Goal: Information Seeking & Learning: Find specific fact

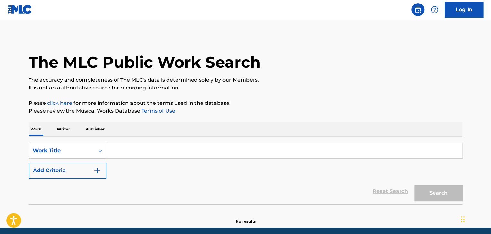
click at [117, 148] on input "Search Form" at bounding box center [284, 150] width 356 height 15
paste input "You And Me - Lyus"
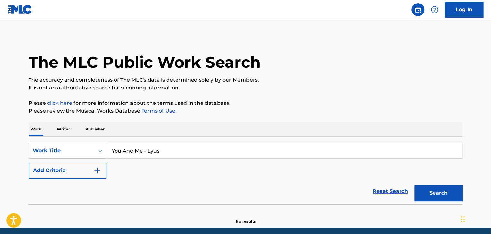
type input "You And Me - Lyus"
click at [433, 191] on button "Search" at bounding box center [438, 193] width 48 height 16
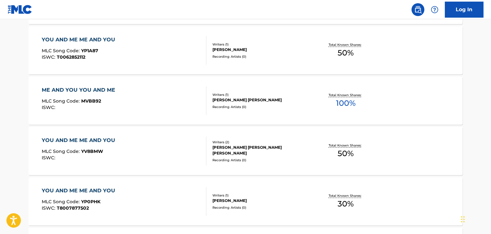
scroll to position [302, 0]
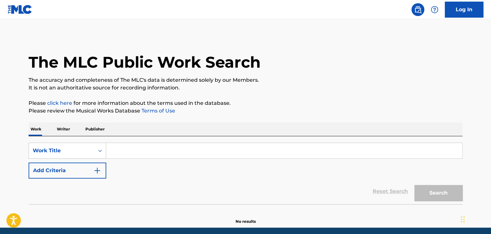
click at [111, 151] on input "Search Form" at bounding box center [284, 150] width 356 height 15
paste input "DIAMOND BOY (DTM)"
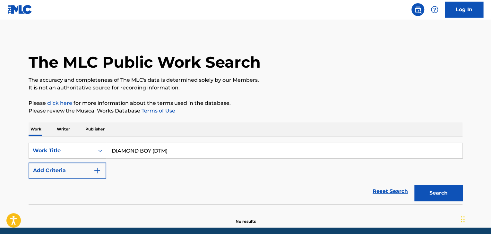
type input "DIAMOND BOY (DTM)"
click at [454, 193] on button "Search" at bounding box center [438, 193] width 48 height 16
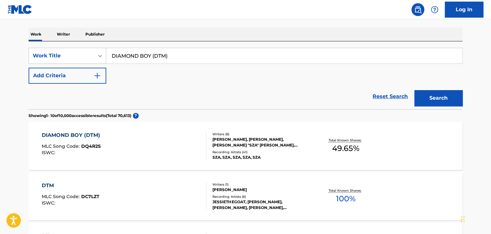
scroll to position [96, 0]
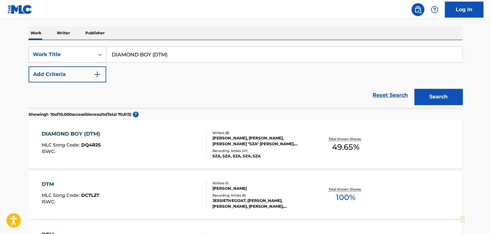
click at [158, 133] on div "DIAMOND BOY (DTM) MLC Song Code : DQ4R2S ISWC :" at bounding box center [124, 144] width 165 height 29
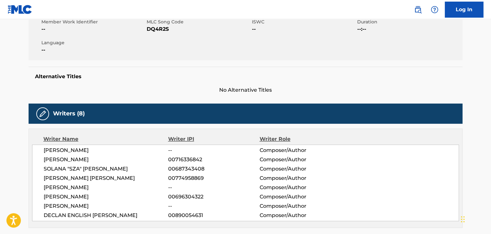
scroll to position [128, 0]
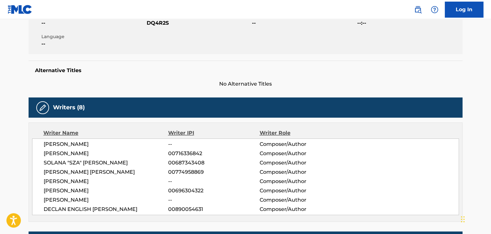
click at [119, 70] on h5 "Alternative Titles" at bounding box center [245, 70] width 421 height 6
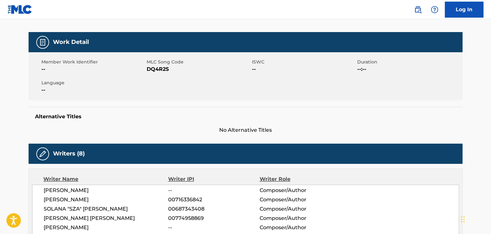
scroll to position [0, 0]
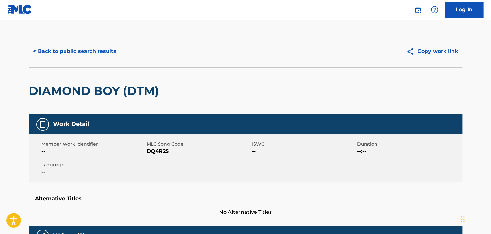
click at [441, 57] on button "Copy work link" at bounding box center [431, 51] width 61 height 16
